Goal: Information Seeking & Learning: Find specific fact

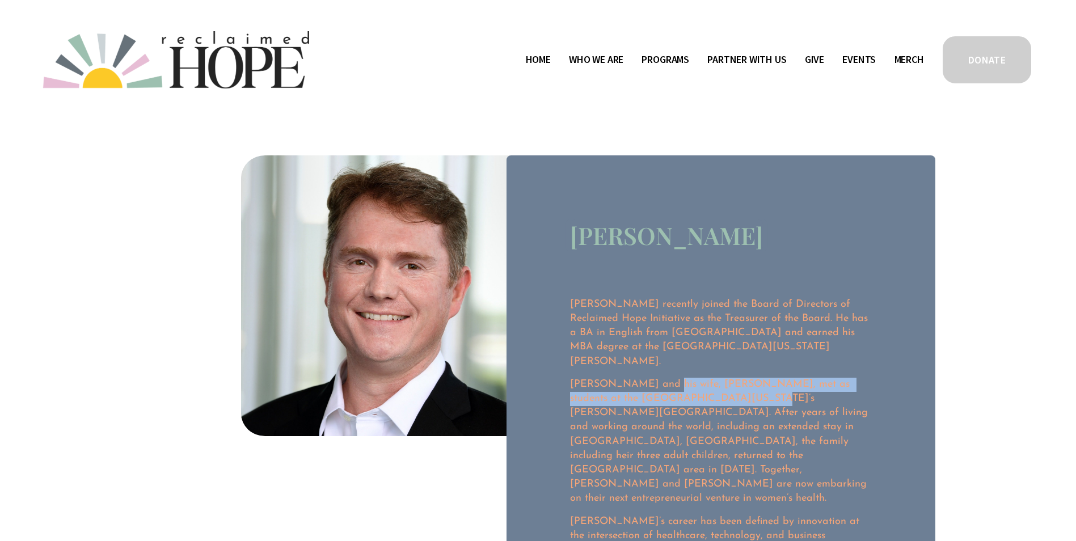
drag, startPoint x: 649, startPoint y: 361, endPoint x: 700, endPoint y: 382, distance: 54.4
click at [700, 382] on div "Ted Castellon recently joined the Board of Directors of Reclaimed Hope Initiati…" at bounding box center [721, 486] width 302 height 377
click at [700, 382] on p "[PERSON_NAME] and his wife, [PERSON_NAME], met as students at the [GEOGRAPHIC_D…" at bounding box center [721, 442] width 302 height 129
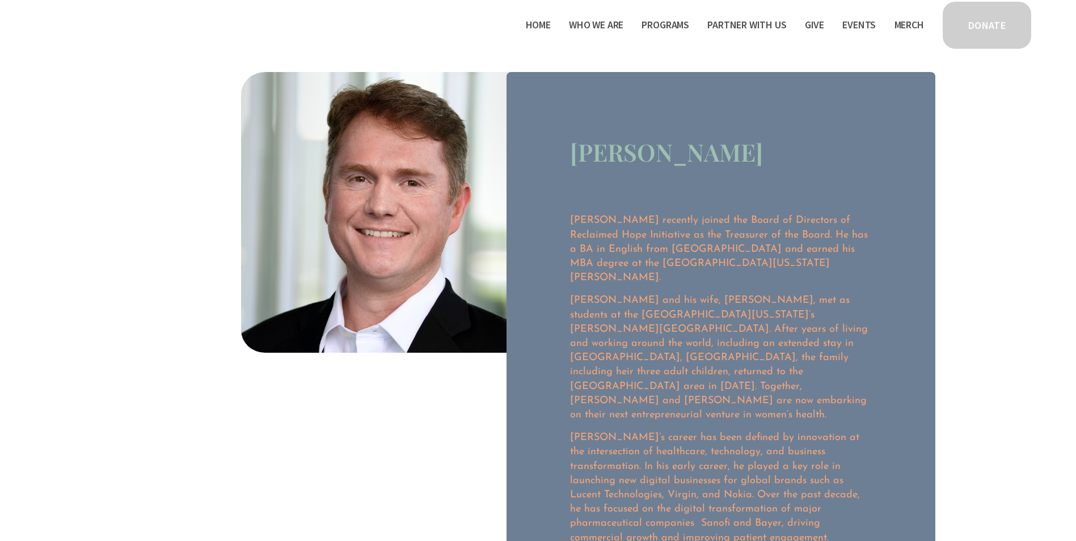
scroll to position [57, 0]
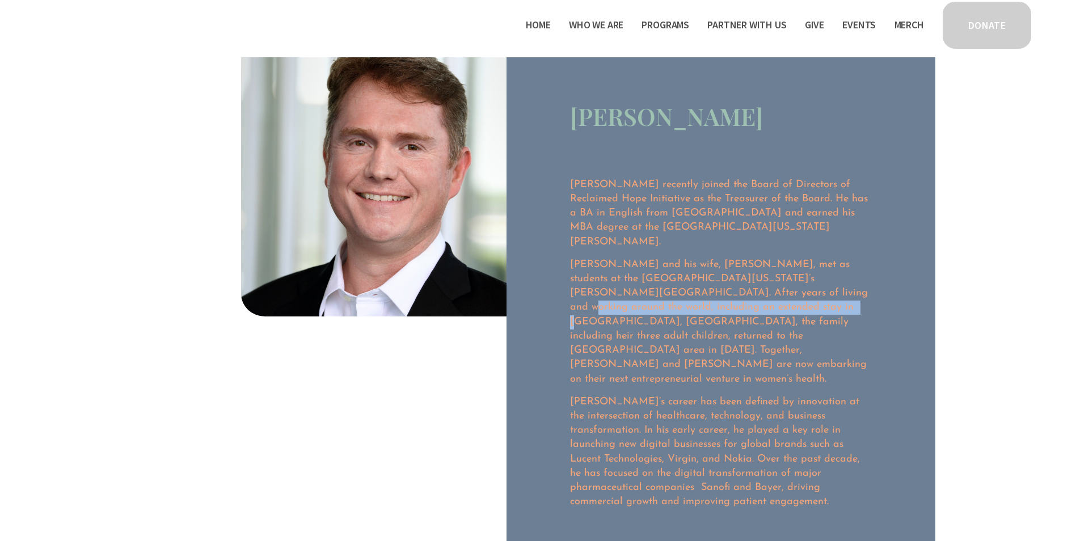
drag, startPoint x: 703, startPoint y: 280, endPoint x: 671, endPoint y: 294, distance: 34.5
click at [671, 294] on p "[PERSON_NAME] and his wife, [PERSON_NAME], met as students at the [GEOGRAPHIC_D…" at bounding box center [721, 322] width 302 height 129
drag, startPoint x: 671, startPoint y: 294, endPoint x: 728, endPoint y: 320, distance: 62.1
click at [728, 320] on p "[PERSON_NAME] and his wife, [PERSON_NAME], met as students at the [GEOGRAPHIC_D…" at bounding box center [721, 322] width 302 height 129
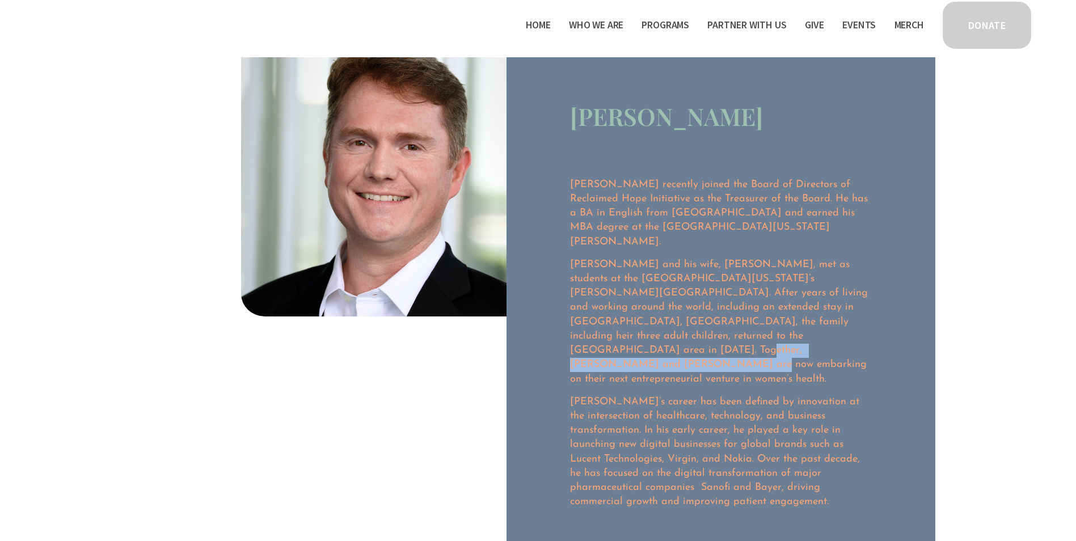
drag, startPoint x: 705, startPoint y: 324, endPoint x: 601, endPoint y: 331, distance: 105.2
click at [601, 331] on p "[PERSON_NAME] and his wife, [PERSON_NAME], met as students at the [GEOGRAPHIC_D…" at bounding box center [721, 322] width 302 height 129
drag, startPoint x: 601, startPoint y: 331, endPoint x: 576, endPoint y: 339, distance: 26.0
copy p "entrepreneurial venture in women’s health."
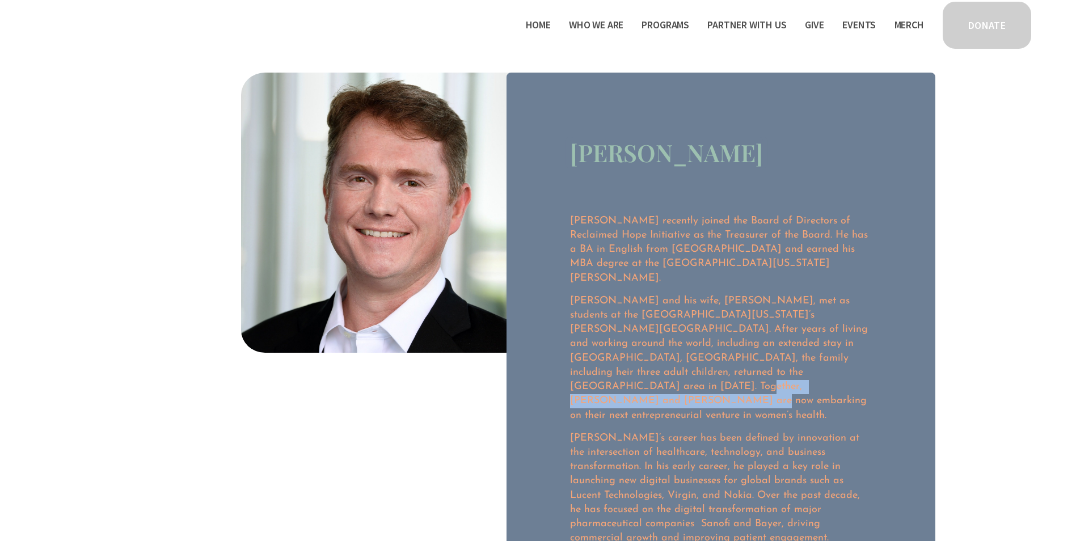
scroll to position [0, 0]
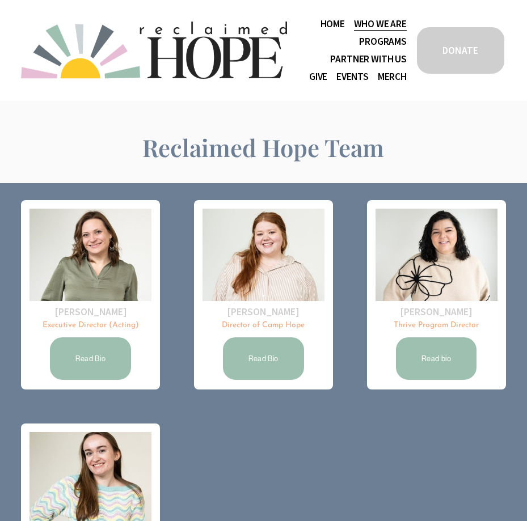
click at [210, 61] on img at bounding box center [154, 50] width 266 height 57
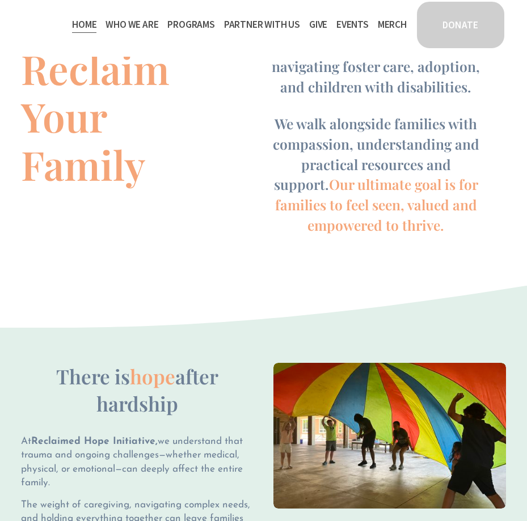
scroll to position [614, 0]
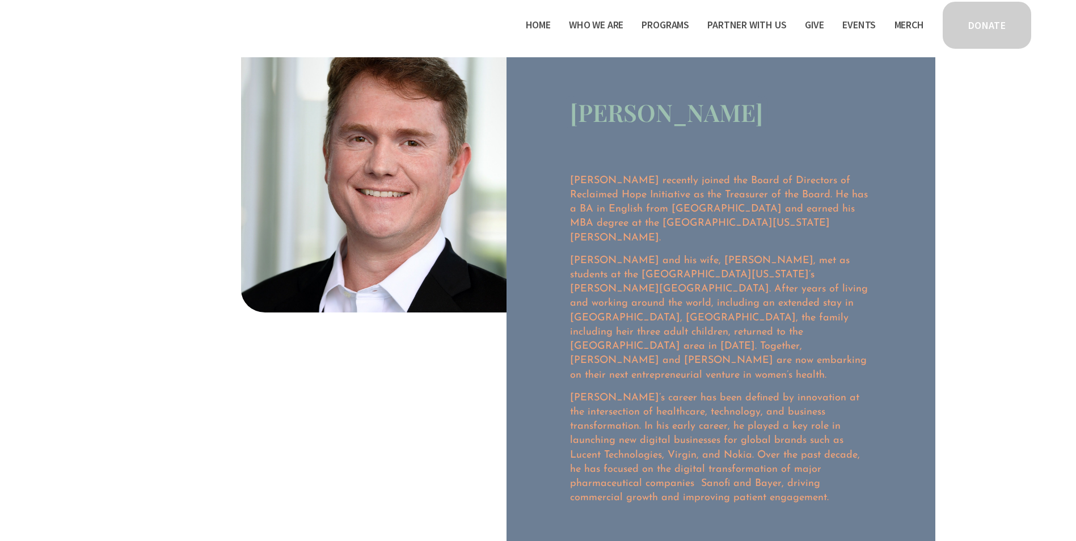
scroll to position [30, 0]
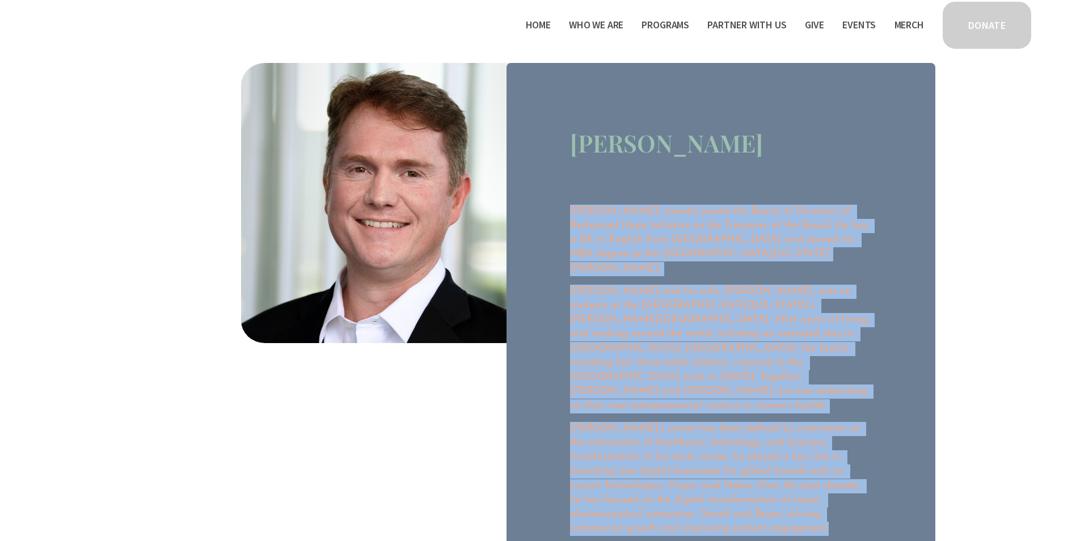
drag, startPoint x: 783, startPoint y: 304, endPoint x: 563, endPoint y: 196, distance: 245.5
click at [563, 196] on div "[PERSON_NAME] [PERSON_NAME] recently joined the Board of Directors of Reclaimed…" at bounding box center [720, 354] width 429 height 582
copy div "Lor Ipsumdolo sitametc adipis eli Seddo ei Temporinc ut Laboreetd Magn Aliquaen…"
